Goal: Transaction & Acquisition: Download file/media

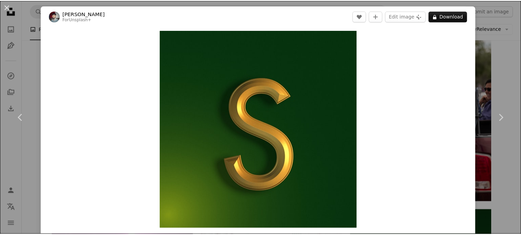
scroll to position [993, 0]
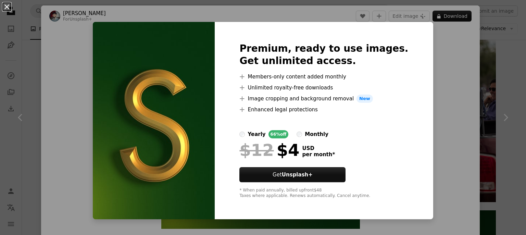
click at [8, 3] on button "An X shape" at bounding box center [7, 7] width 8 height 8
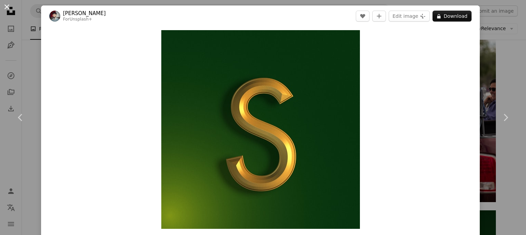
click at [8, 5] on button "An X shape" at bounding box center [7, 7] width 8 height 8
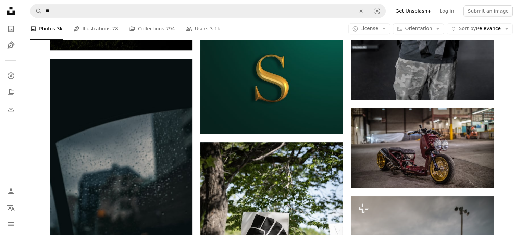
scroll to position [582, 0]
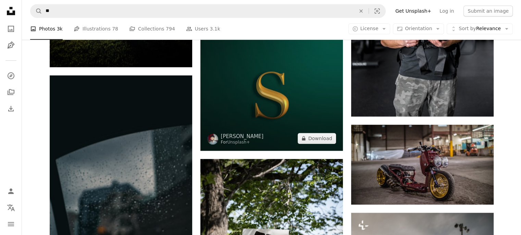
click at [275, 102] on img at bounding box center [271, 79] width 142 height 142
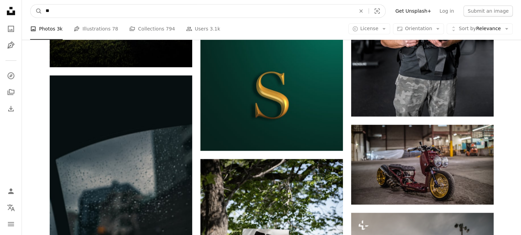
click at [155, 15] on input "**" at bounding box center [197, 10] width 311 height 13
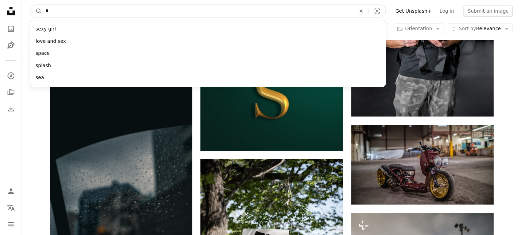
type input "*"
click at [30, 4] on button "A magnifying glass" at bounding box center [36, 10] width 12 height 13
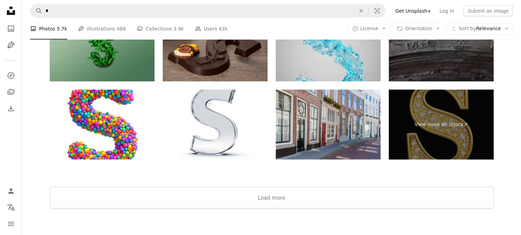
scroll to position [1369, 0]
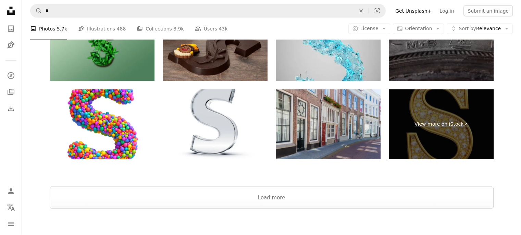
click at [451, 155] on link "View more on iStock ↗" at bounding box center [440, 124] width 105 height 70
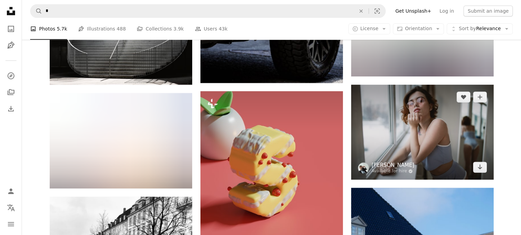
scroll to position [924, 0]
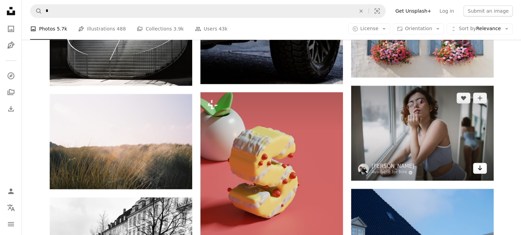
click at [482, 167] on link "Arrow pointing down" at bounding box center [480, 168] width 14 height 11
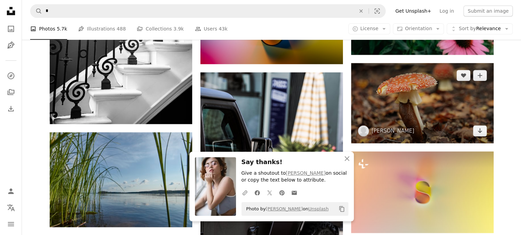
scroll to position [616, 0]
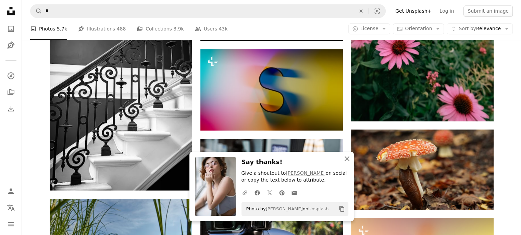
click at [347, 159] on icon "An X shape" at bounding box center [347, 158] width 8 height 8
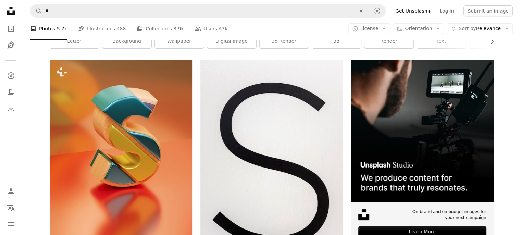
scroll to position [0, 0]
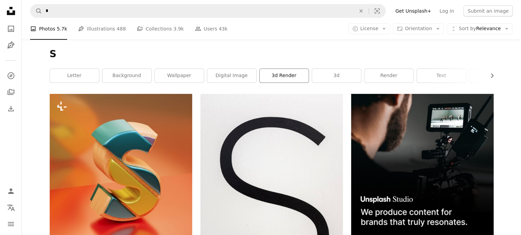
click at [275, 76] on link "3d render" at bounding box center [283, 76] width 49 height 14
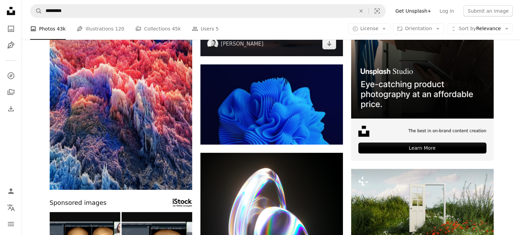
scroll to position [34, 0]
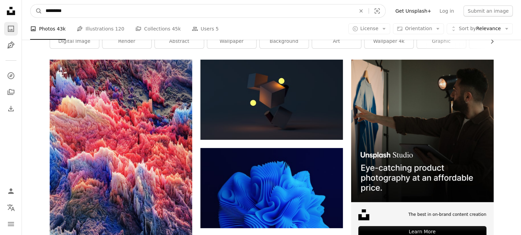
drag, startPoint x: 73, startPoint y: 16, endPoint x: 11, endPoint y: 26, distance: 62.7
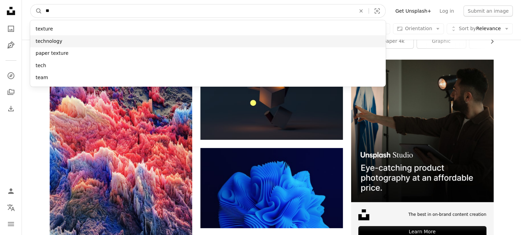
type input "**"
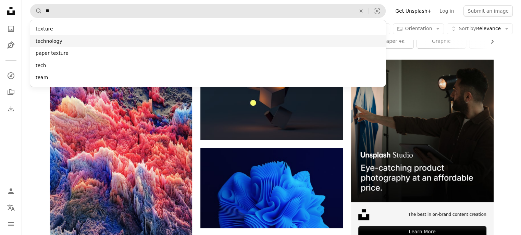
click at [39, 40] on div "technology" at bounding box center [207, 41] width 355 height 12
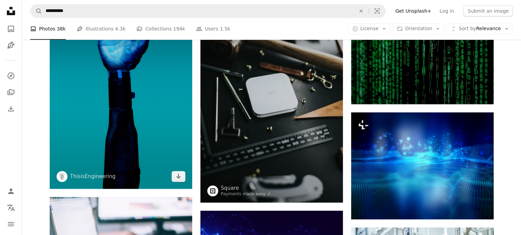
scroll to position [650, 0]
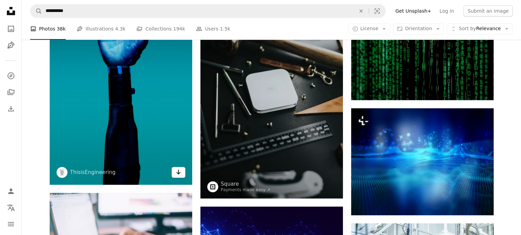
click at [180, 171] on icon "Arrow pointing down" at bounding box center [178, 172] width 5 height 8
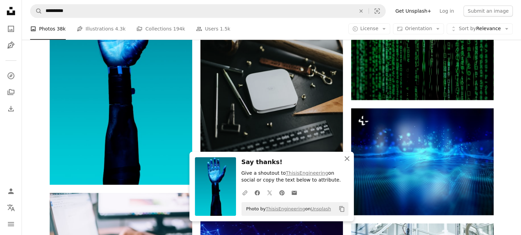
click at [345, 156] on icon "button" at bounding box center [346, 158] width 5 height 5
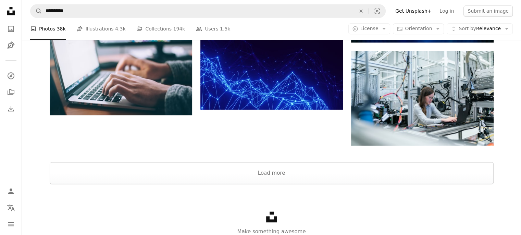
scroll to position [851, 0]
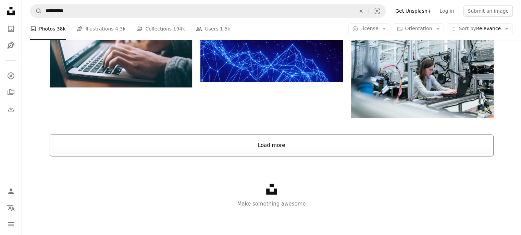
click at [283, 152] on button "Load more" at bounding box center [272, 145] width 444 height 22
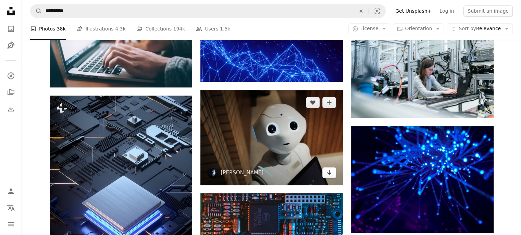
click at [325, 174] on link "Arrow pointing down" at bounding box center [329, 172] width 14 height 11
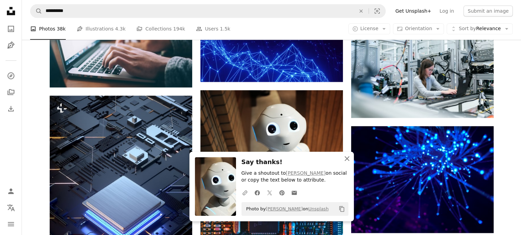
click at [346, 157] on icon "An X shape" at bounding box center [347, 158] width 8 height 8
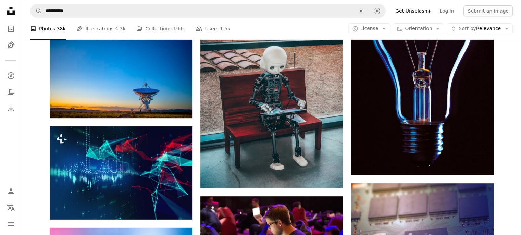
scroll to position [2356, 0]
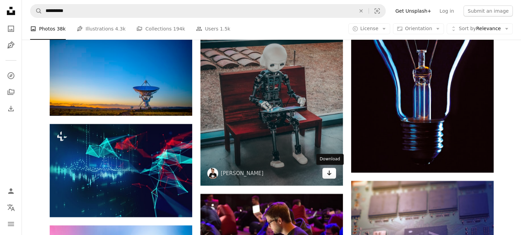
click at [327, 171] on icon "Arrow pointing down" at bounding box center [328, 173] width 5 height 8
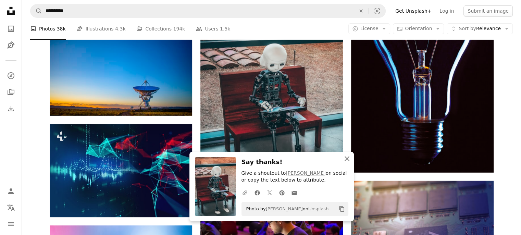
click at [343, 158] on icon "An X shape" at bounding box center [347, 158] width 8 height 8
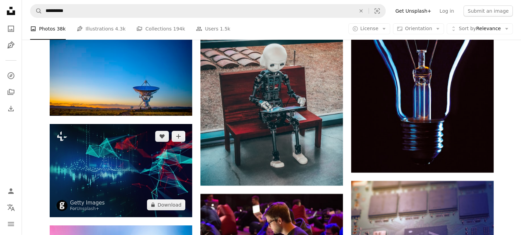
scroll to position [2459, 0]
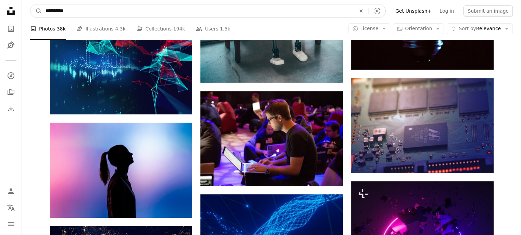
click at [85, 7] on input "**********" at bounding box center [197, 10] width 311 height 13
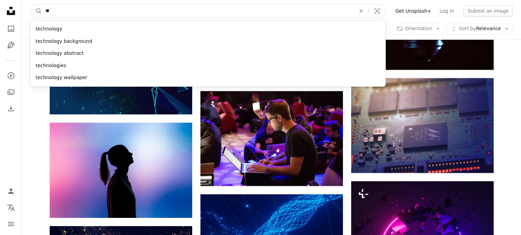
type input "*"
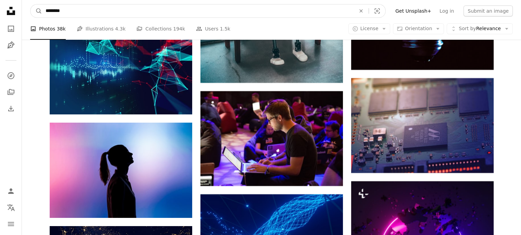
type input "*********"
click button "A magnifying glass" at bounding box center [36, 10] width 12 height 13
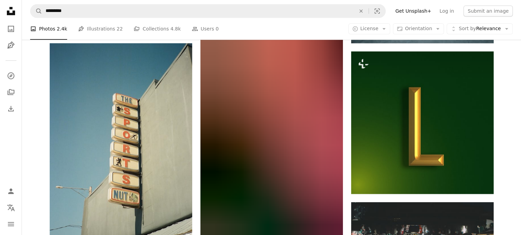
scroll to position [685, 0]
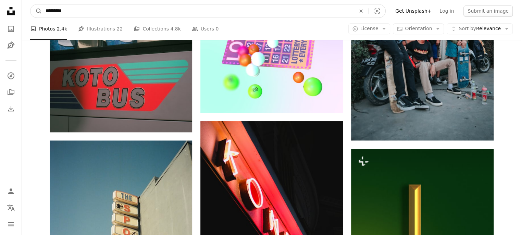
click at [279, 10] on input "*********" at bounding box center [197, 10] width 311 height 13
type input "*"
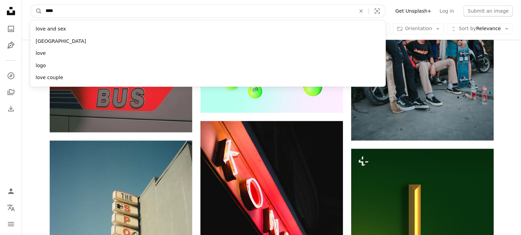
type input "*****"
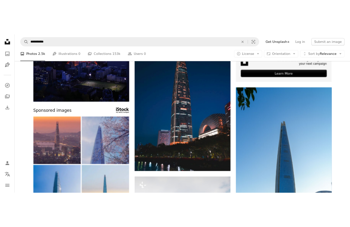
scroll to position [205, 0]
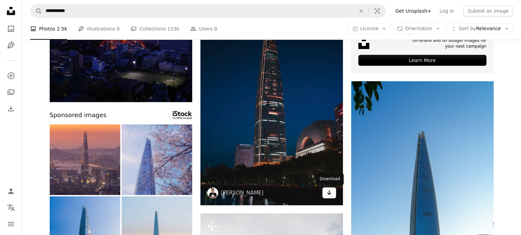
click at [323, 196] on link "Arrow pointing down" at bounding box center [329, 192] width 14 height 11
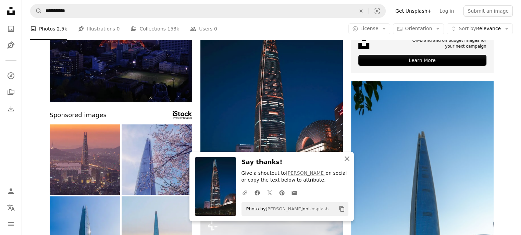
click at [350, 157] on icon "An X shape" at bounding box center [347, 158] width 8 height 8
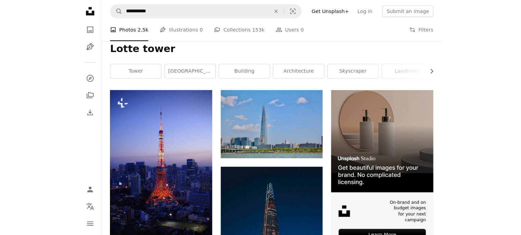
scroll to position [0, 0]
